Goal: Communication & Community: Answer question/provide support

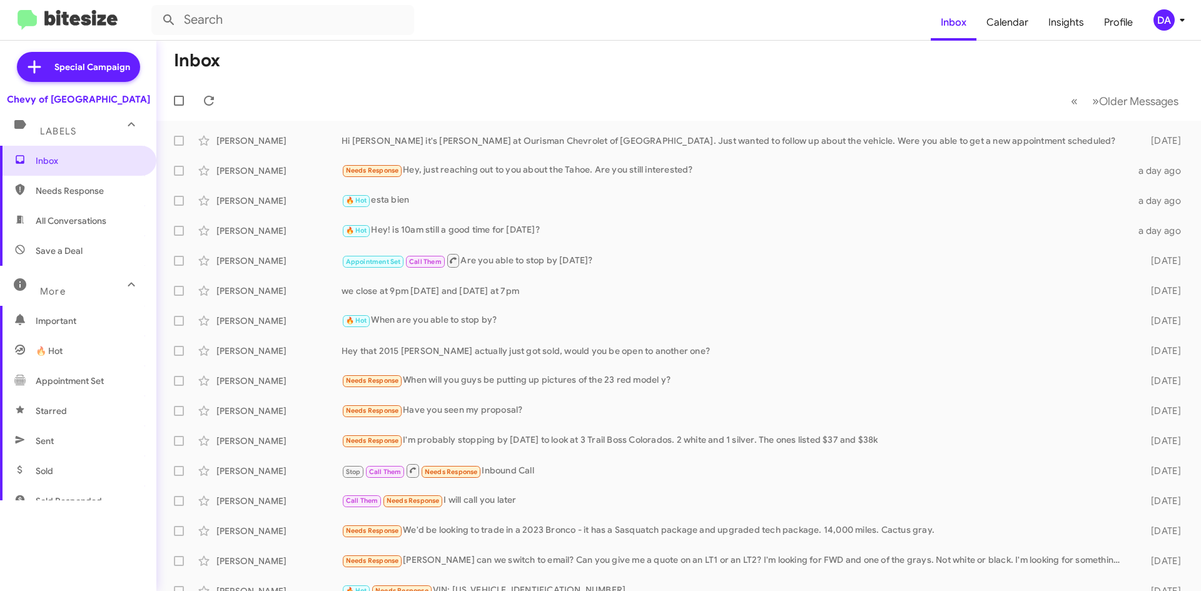
click at [495, 18] on form at bounding box center [540, 20] width 779 height 30
click at [411, 16] on input "text" at bounding box center [282, 20] width 263 height 30
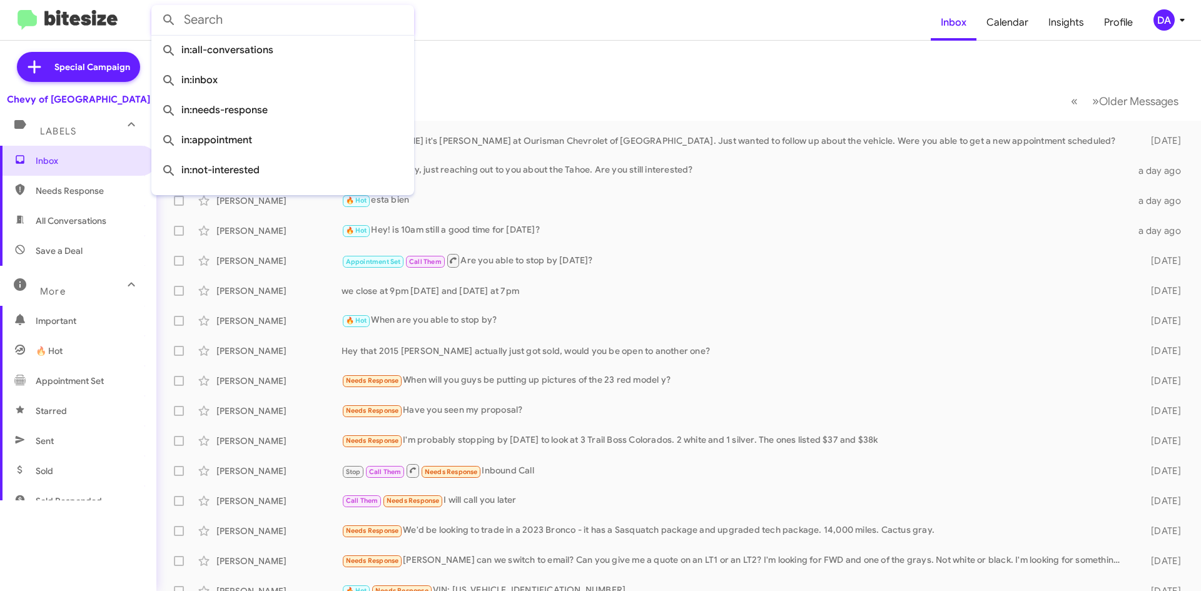
click at [491, 21] on form at bounding box center [540, 20] width 779 height 30
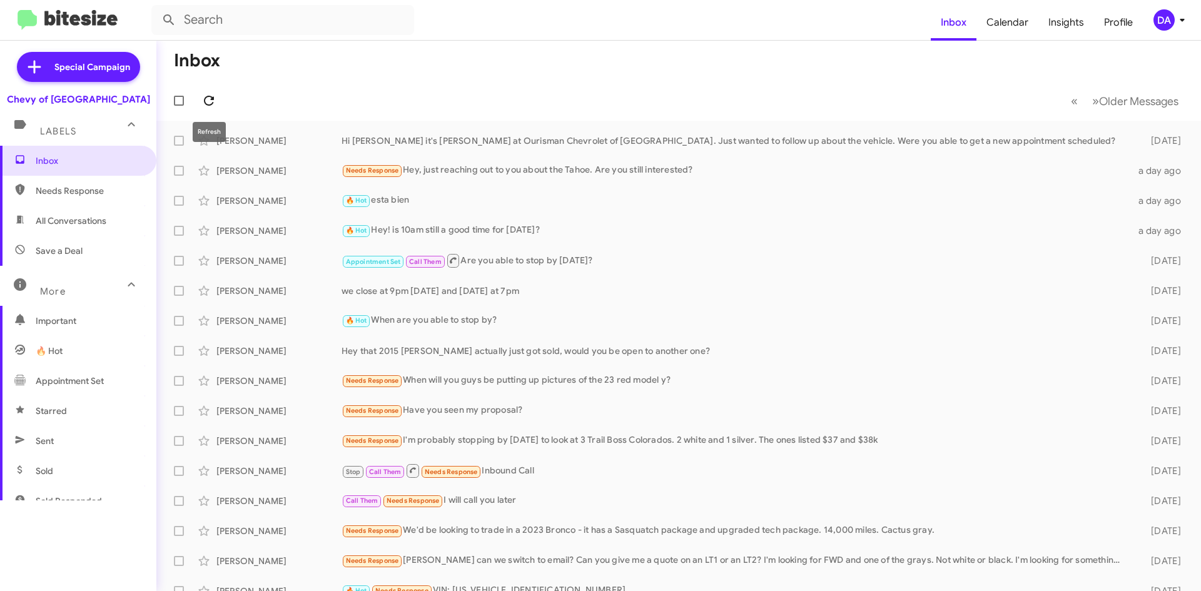
click at [212, 100] on icon at bounding box center [209, 101] width 10 height 10
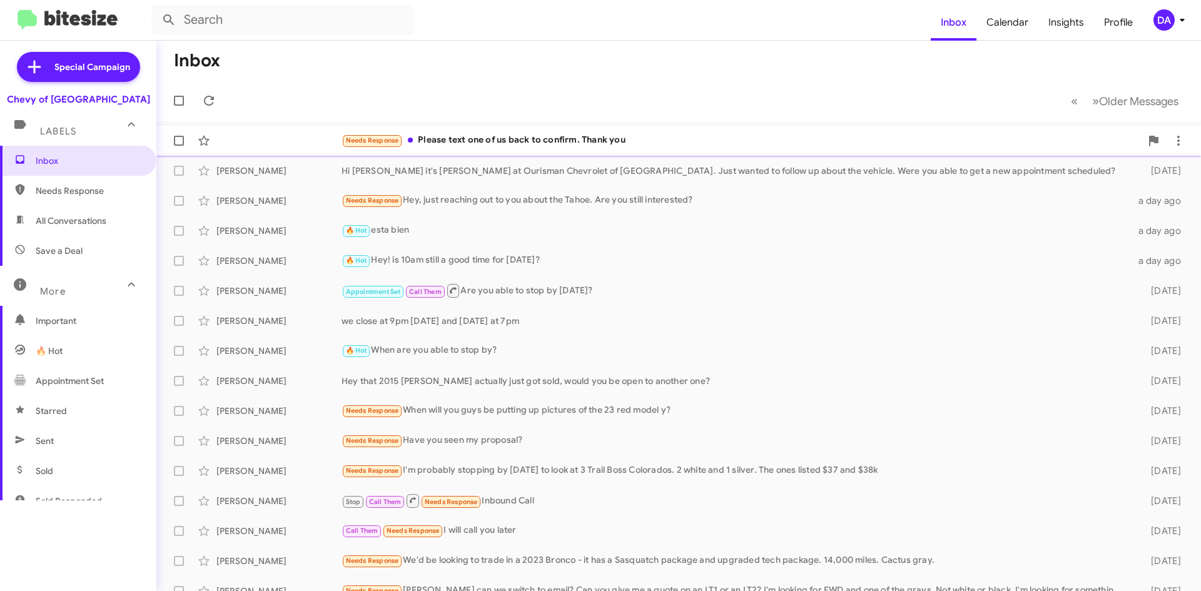
click at [464, 141] on div "Needs Response Please text one of us back to confirm. Thank you" at bounding box center [741, 140] width 799 height 14
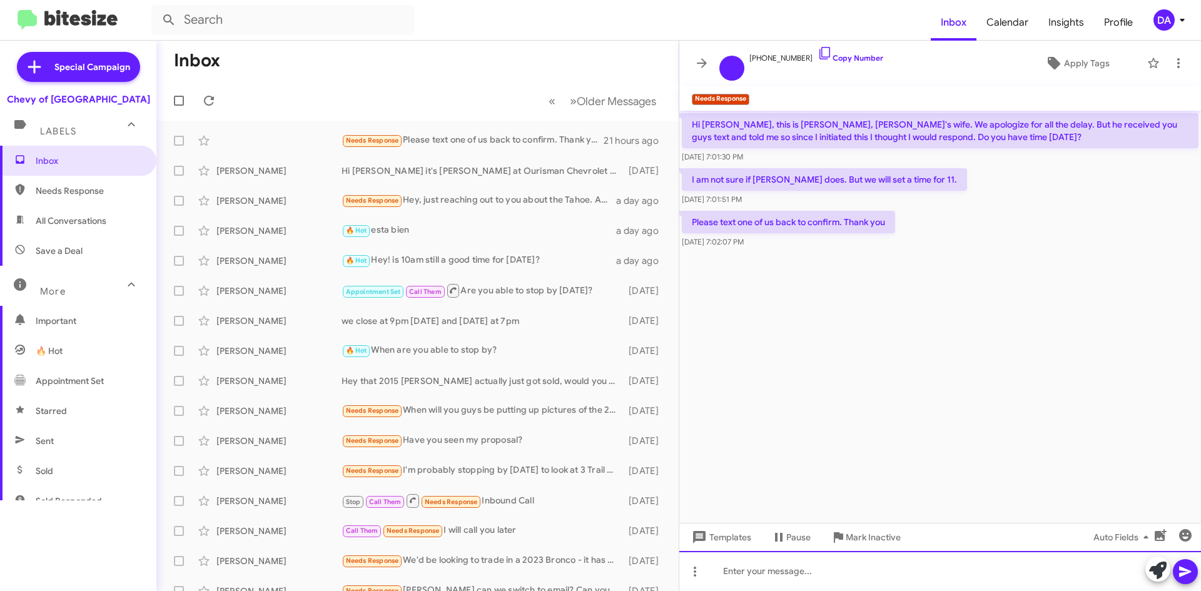
click at [824, 560] on div at bounding box center [940, 571] width 522 height 40
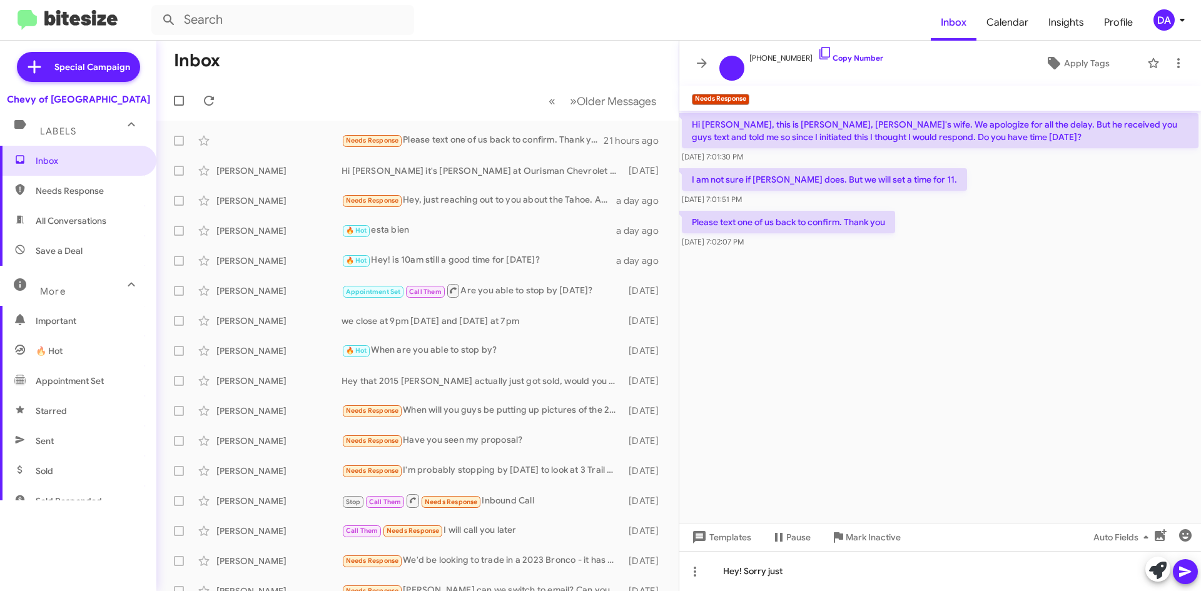
click at [796, 124] on p "Hi [PERSON_NAME], this is [PERSON_NAME], [PERSON_NAME]'s wife. We apologize for…" at bounding box center [940, 130] width 517 height 35
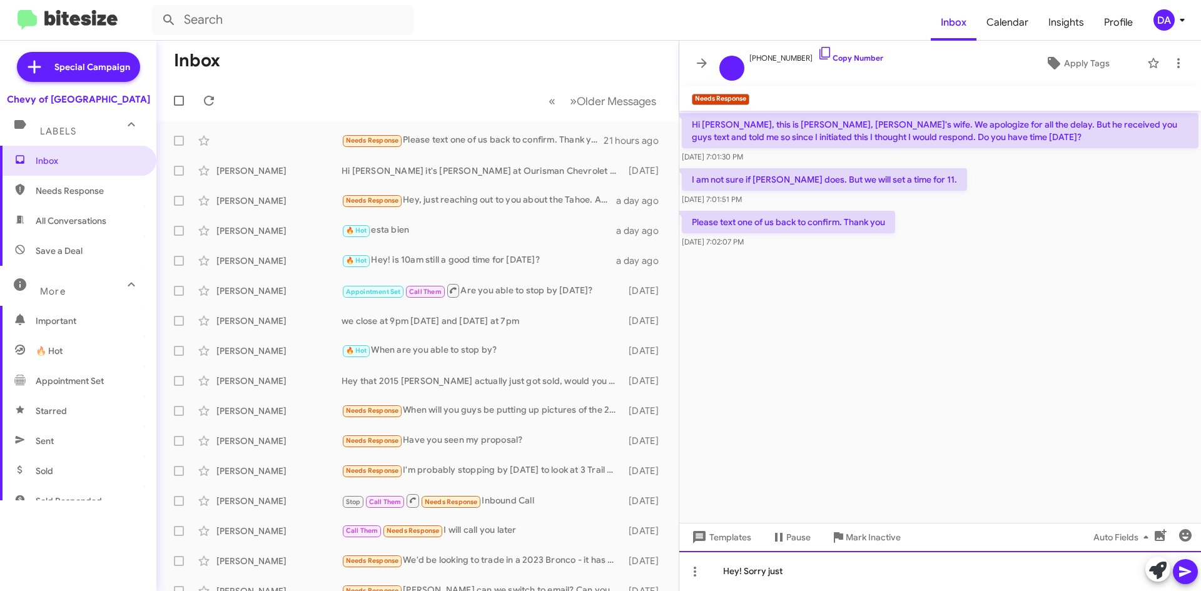
click at [853, 562] on div "Hey! Sorry just" at bounding box center [940, 571] width 522 height 40
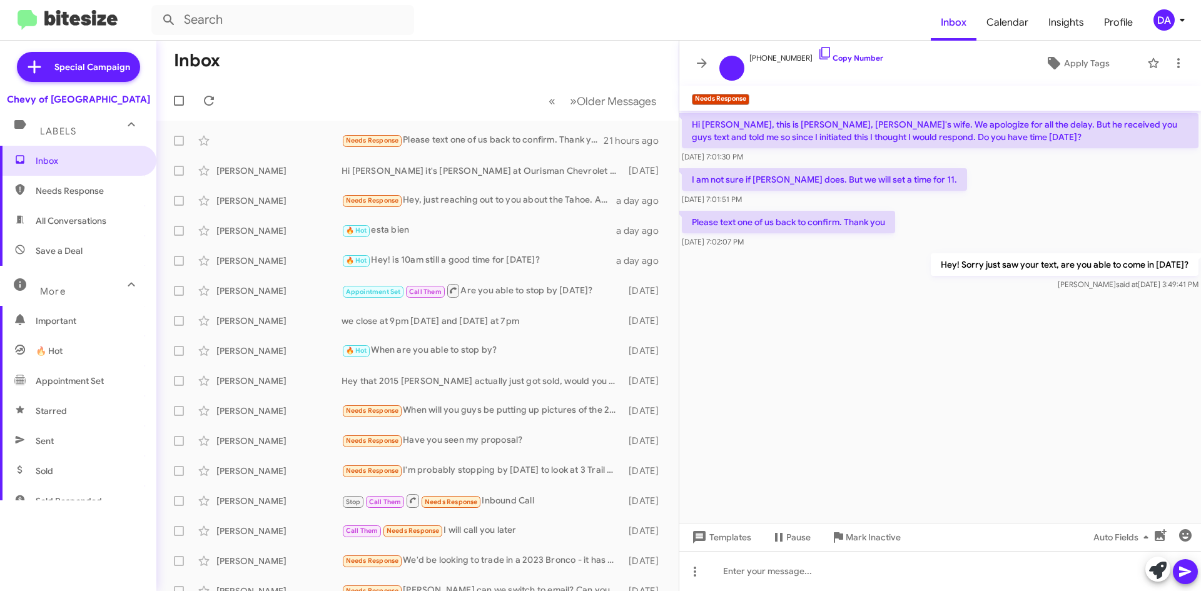
drag, startPoint x: 842, startPoint y: 55, endPoint x: 780, endPoint y: 88, distance: 70.2
click at [841, 56] on link "Copy Number" at bounding box center [851, 57] width 66 height 9
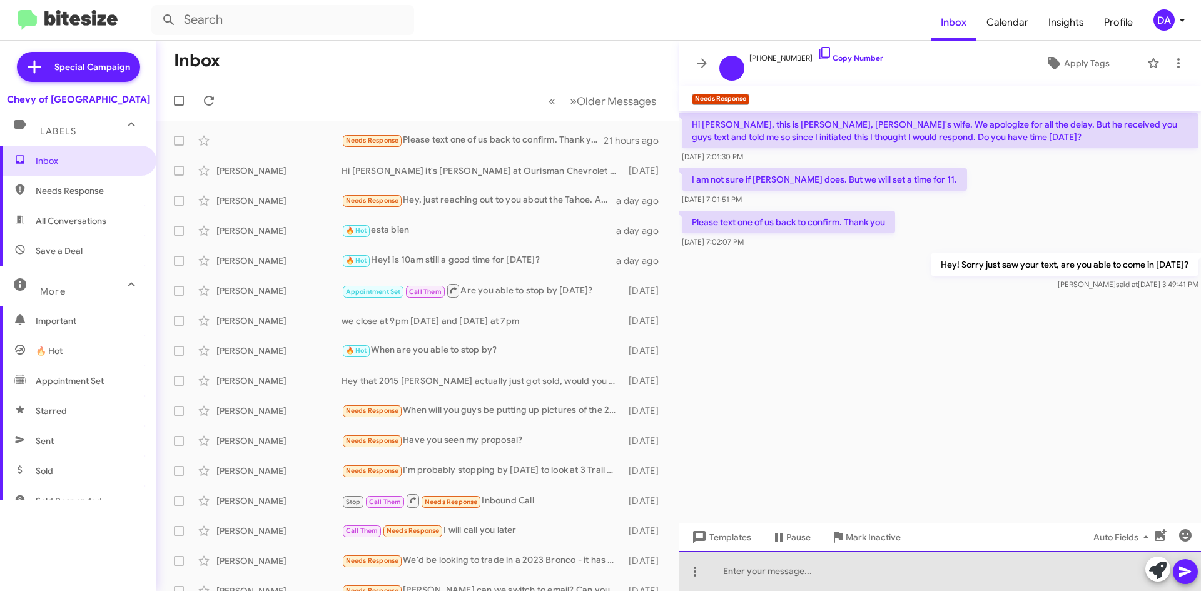
click at [899, 567] on div at bounding box center [940, 571] width 522 height 40
